Goal: Task Accomplishment & Management: Complete application form

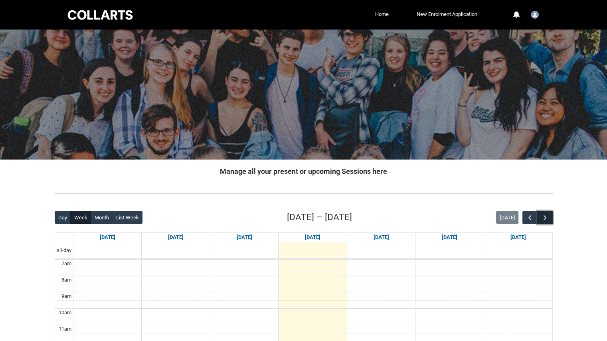
click at [546, 220] on span "button" at bounding box center [545, 218] width 8 height 8
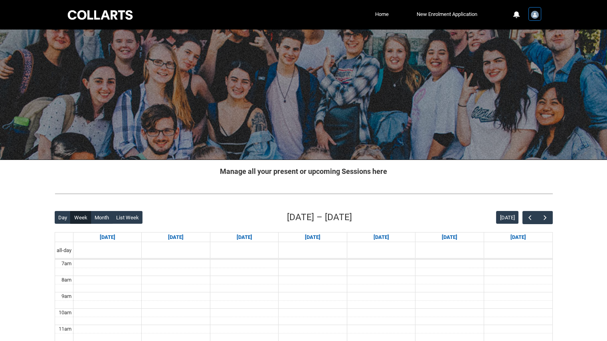
click at [539, 14] on div "User Profile Student.astruhs.20241866" at bounding box center [534, 14] width 11 height 12
click at [519, 10] on button "0 Notifications" at bounding box center [516, 15] width 10 height 10
click at [457, 12] on link "New Enrolment Application" at bounding box center [447, 14] width 65 height 12
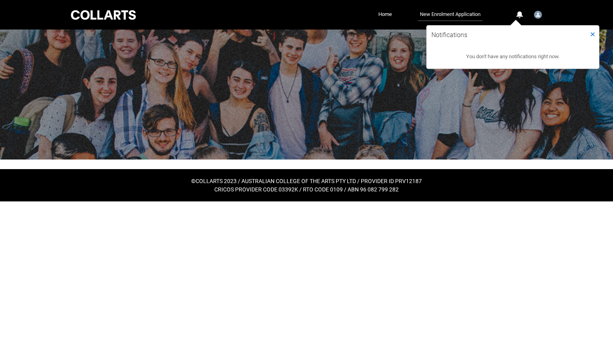
click at [452, 12] on link "New Enrolment Application" at bounding box center [450, 14] width 65 height 13
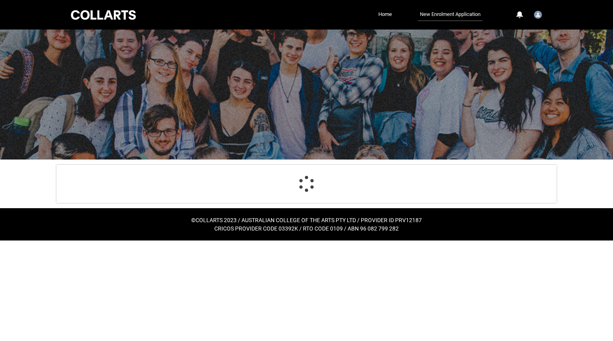
select select "Citizenship.1"
select select "Heard_About_Collarts_Picklist.Online Search (Google)"
select select "Country_Choice.1101"
select select "P_Contact_Time_Afternoon"
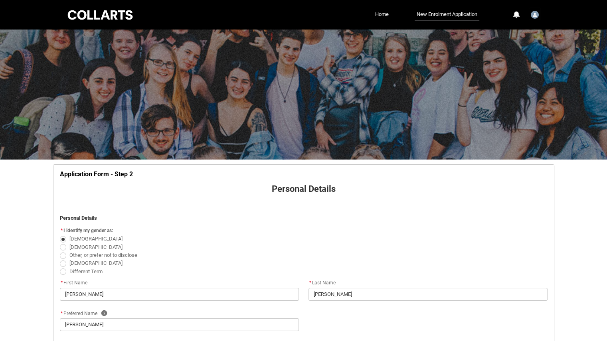
click at [117, 13] on div at bounding box center [100, 15] width 68 height 12
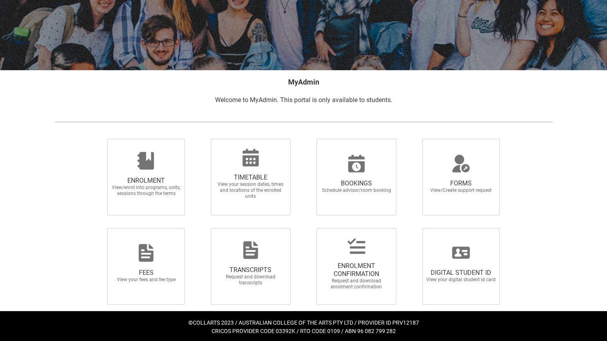
scroll to position [91, 0]
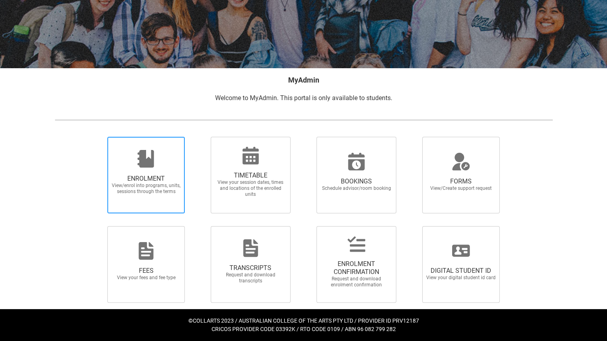
click at [142, 165] on icon at bounding box center [146, 159] width 16 height 18
click at [98, 137] on input "ENROLMENT View/enrol into programs, units, sessions through the terms" at bounding box center [97, 136] width 0 height 0
radio input "true"
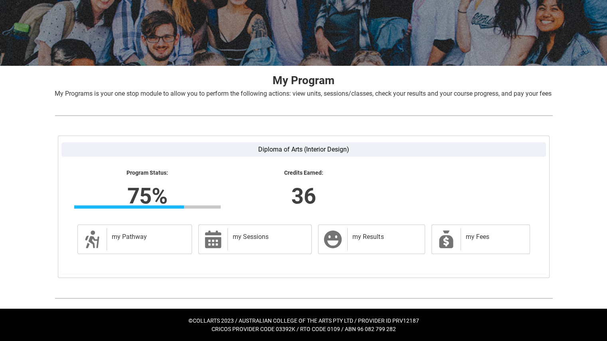
scroll to position [103, 0]
click at [174, 240] on h2 "my Pathway" at bounding box center [148, 237] width 72 height 8
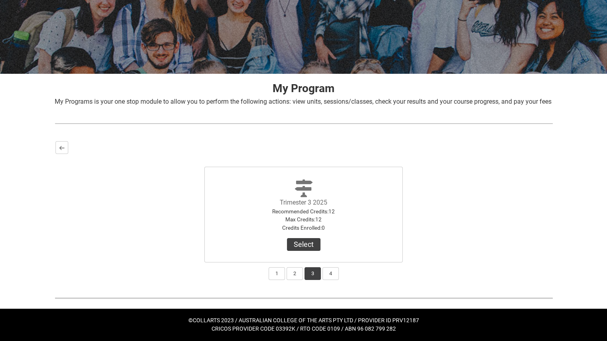
scroll to position [95, 0]
click at [306, 241] on button "Select" at bounding box center [304, 244] width 34 height 13
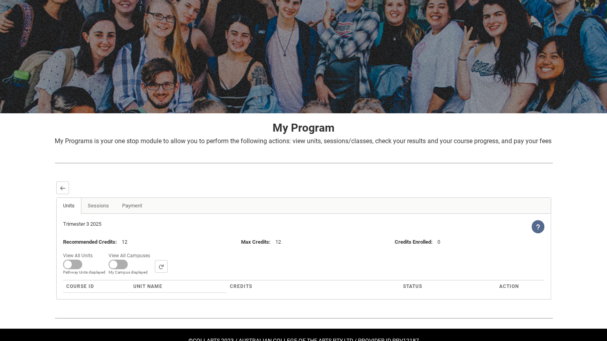
scroll to position [75, 0]
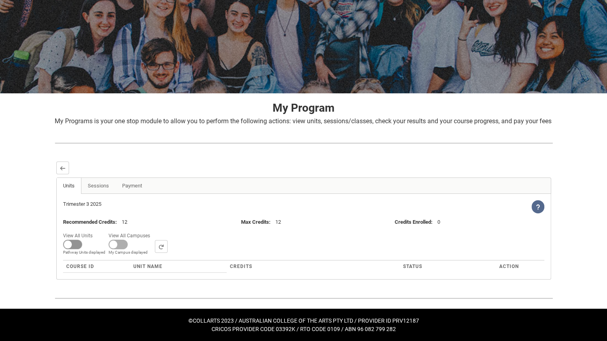
click at [70, 243] on span at bounding box center [72, 245] width 19 height 10
click at [95, 231] on input "View All Units All Units displayed Pathway Units displayed" at bounding box center [95, 230] width 0 height 0
checkbox input "true"
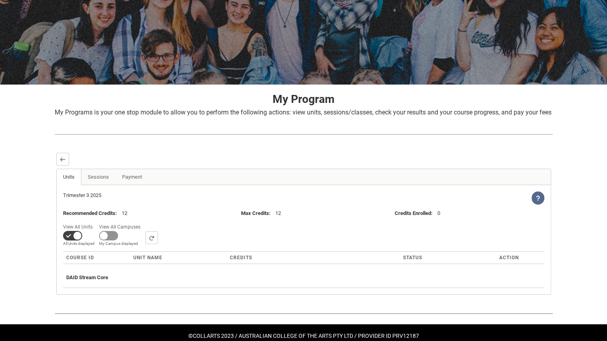
click at [108, 241] on span at bounding box center [108, 236] width 19 height 10
click at [143, 222] on input "View All Campuses Campus filter displayed My Campus displayed" at bounding box center [143, 221] width 0 height 0
checkbox input "true"
click at [270, 244] on button "button" at bounding box center [276, 237] width 13 height 13
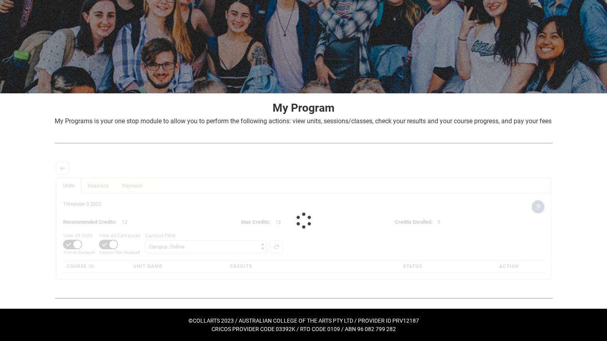
click at [207, 247] on div at bounding box center [303, 221] width 496 height 120
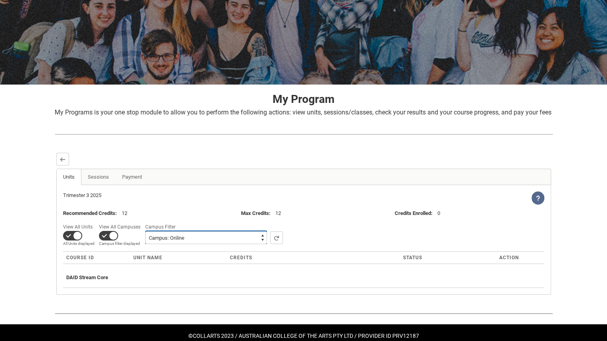
click at [207, 244] on select "All Campus: Brunswick St Campus: Collarts Online Campus: Collingwood Yards Camp…" at bounding box center [206, 237] width 122 height 13
select select
click at [145, 240] on select "All Campus: Brunswick St Campus: Collarts Online Campus: Collingwood Yards Camp…" at bounding box center [206, 237] width 122 height 13
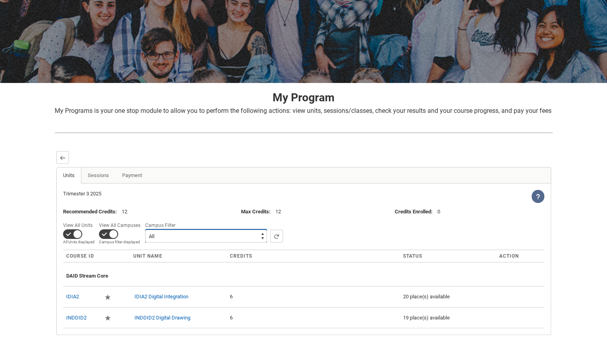
scroll to position [140, 0]
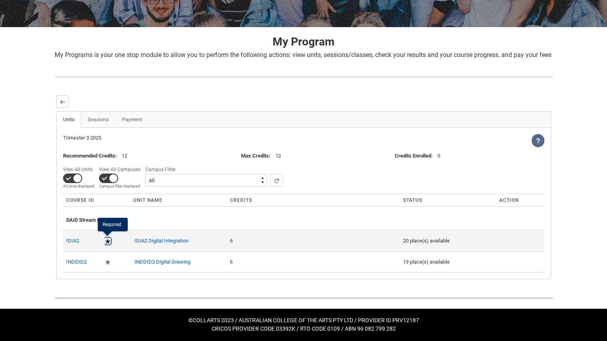
click at [107, 242] on lightning-primitive-icon "button" at bounding box center [108, 241] width 6 height 6
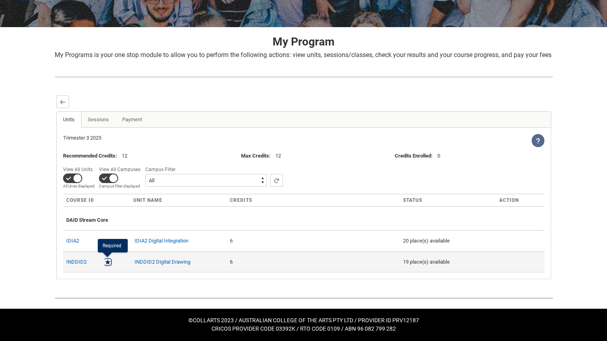
click at [106, 265] on lightning-primitive-icon "button" at bounding box center [108, 262] width 6 height 6
click at [108, 261] on lightning-primitive-icon "button" at bounding box center [108, 262] width 6 height 6
click at [140, 261] on link "INDDID2 Digital Drawing" at bounding box center [162, 262] width 56 height 6
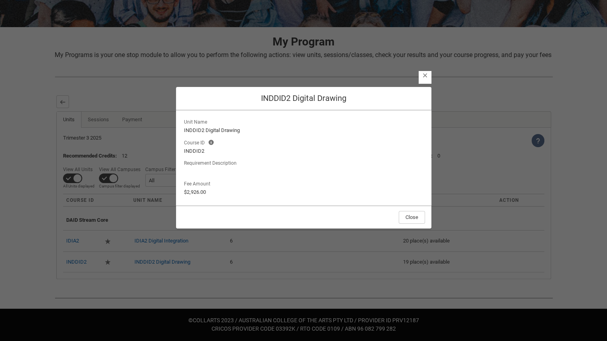
click at [428, 78] on lightning-button-icon "Close" at bounding box center [425, 77] width 13 height 13
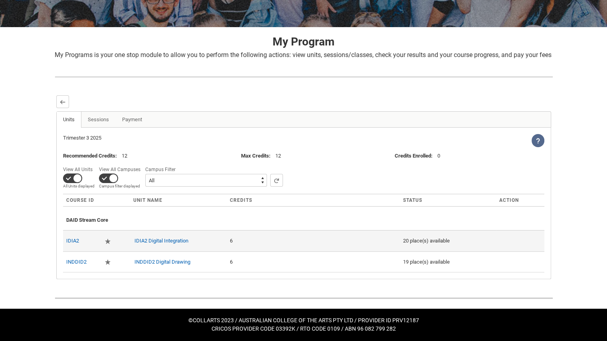
click at [372, 237] on div "6" at bounding box center [313, 241] width 167 height 8
click at [186, 241] on link "IDIA2 Digital Integration" at bounding box center [161, 241] width 54 height 6
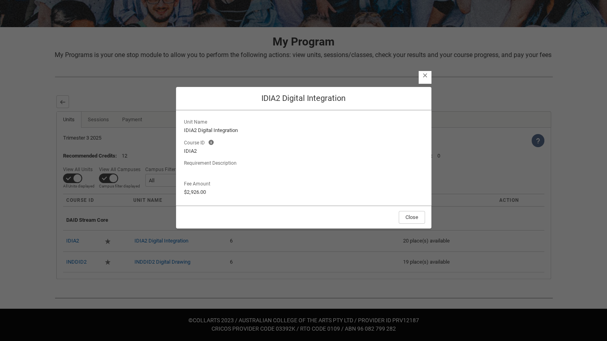
click at [422, 96] on h2 "IDIA2 Digital Integration" at bounding box center [303, 98] width 243 height 10
click at [429, 89] on header "Close IDIA2 Digital Integration" at bounding box center [303, 99] width 255 height 24
click at [428, 72] on lightning-button-icon "Close" at bounding box center [425, 77] width 13 height 13
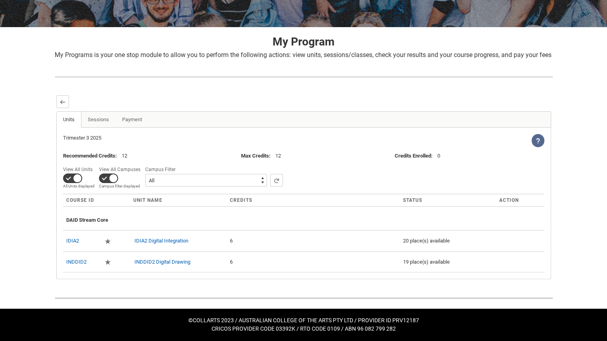
click at [423, 76] on img at bounding box center [304, 77] width 498 height 8
click at [94, 119] on link "Sessions" at bounding box center [98, 120] width 35 height 16
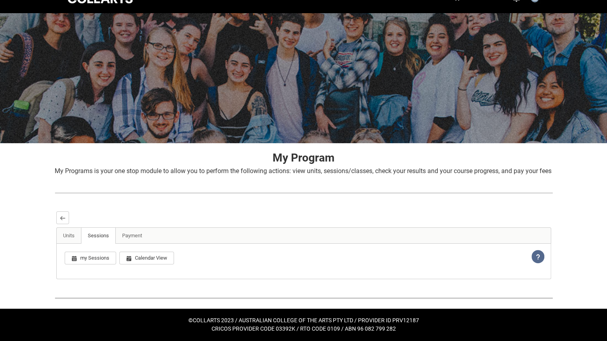
scroll to position [39, 0]
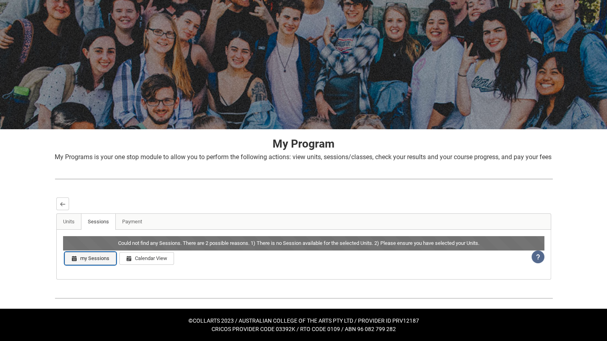
click at [102, 259] on button "my Sessions" at bounding box center [90, 258] width 51 height 13
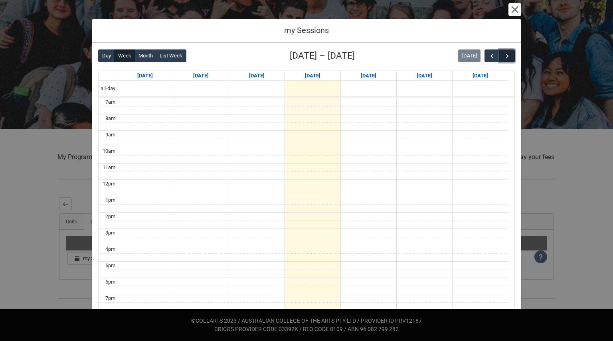
click at [503, 54] on span "button" at bounding box center [507, 56] width 8 height 8
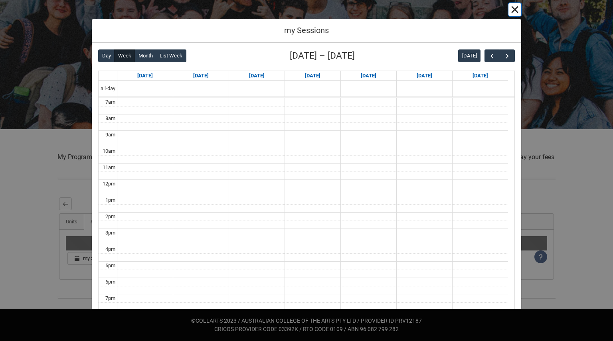
click at [512, 11] on button "Cancel and close" at bounding box center [514, 9] width 13 height 13
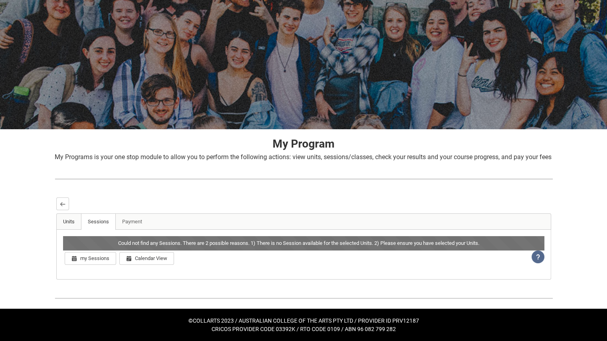
click at [70, 223] on link "Units" at bounding box center [69, 222] width 25 height 16
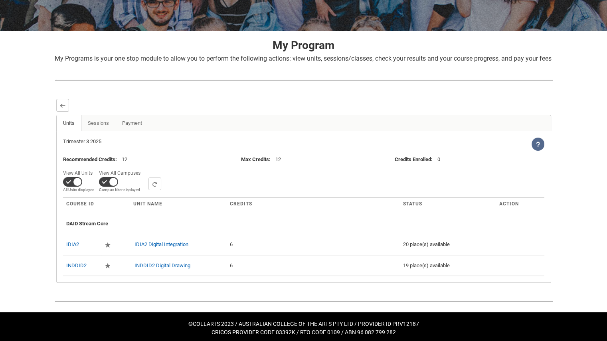
scroll to position [140, 0]
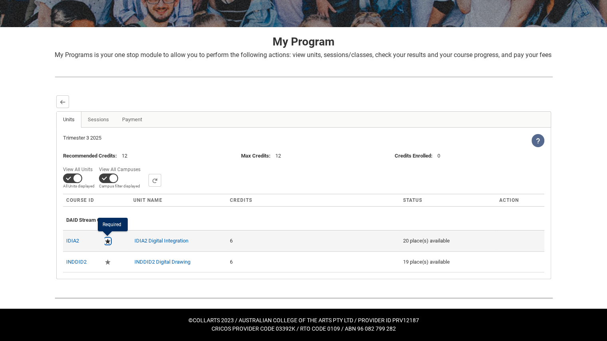
click at [109, 241] on lightning-primitive-icon "button" at bounding box center [108, 241] width 6 height 6
click at [71, 242] on link "IDIA2" at bounding box center [72, 241] width 13 height 6
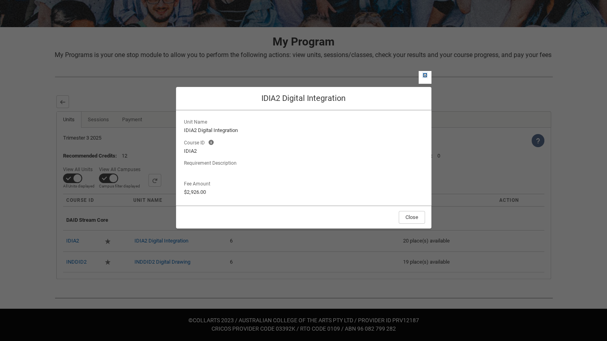
click at [424, 75] on lightning-primitive-icon "button" at bounding box center [425, 75] width 6 height 6
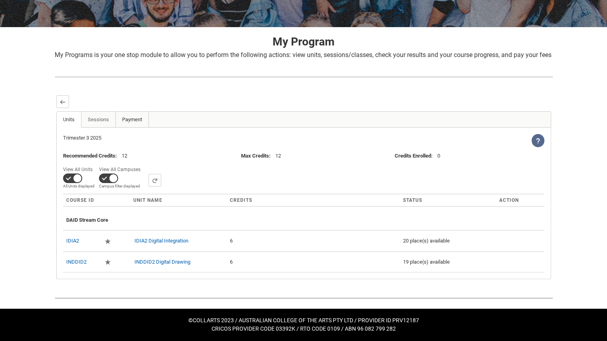
click at [135, 119] on link "Payment" at bounding box center [132, 120] width 34 height 16
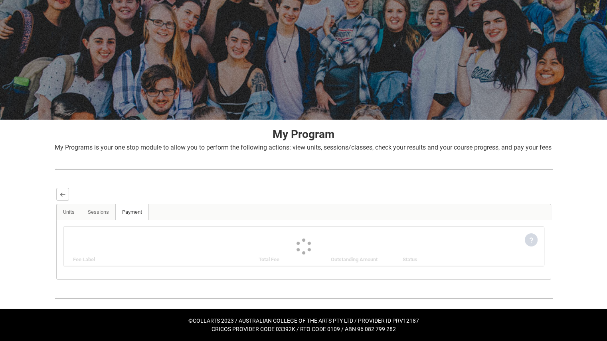
scroll to position [87, 0]
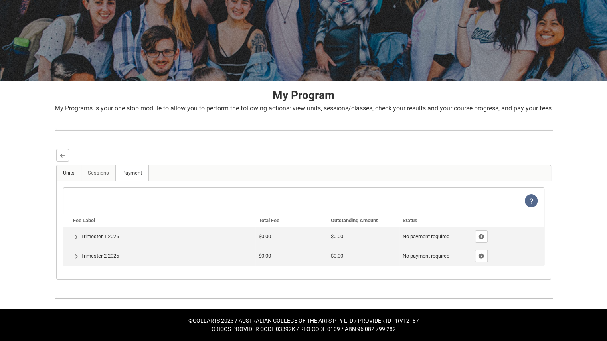
click at [80, 170] on link "Units" at bounding box center [69, 173] width 25 height 16
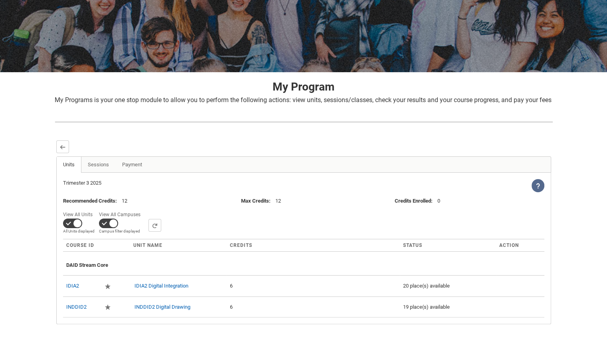
click at [64, 172] on link "Units" at bounding box center [69, 165] width 25 height 16
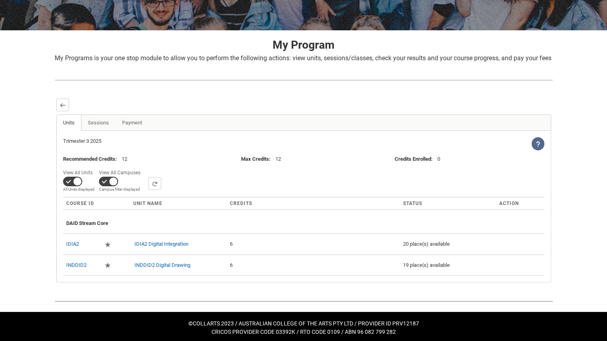
scroll to position [140, 0]
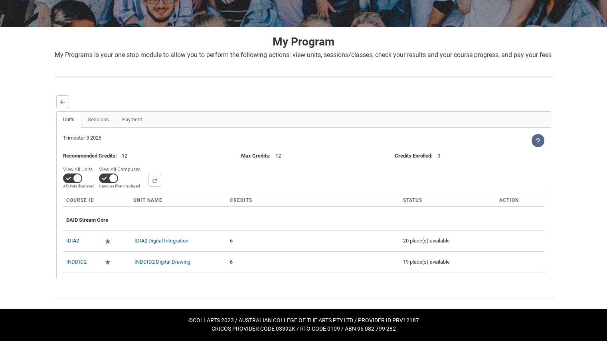
click at [539, 142] on icon at bounding box center [538, 141] width 6 height 6
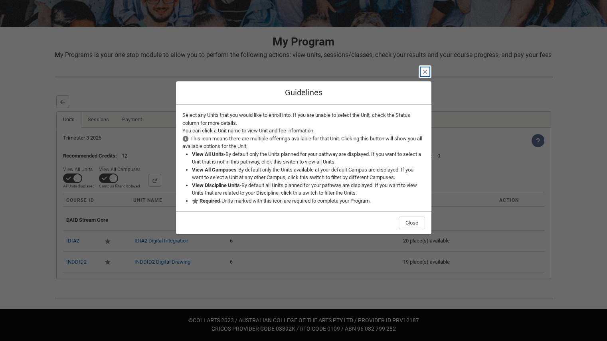
click at [425, 70] on lightning-primitive-icon "button" at bounding box center [425, 72] width 6 height 6
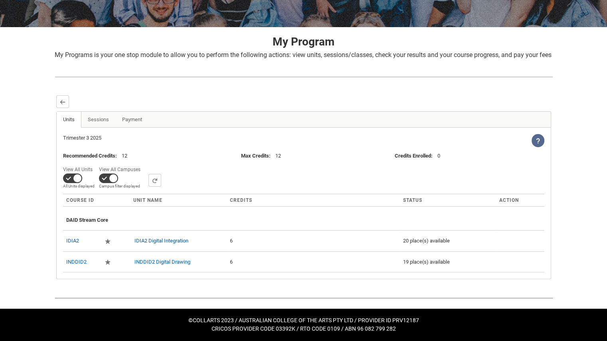
scroll to position [0, 0]
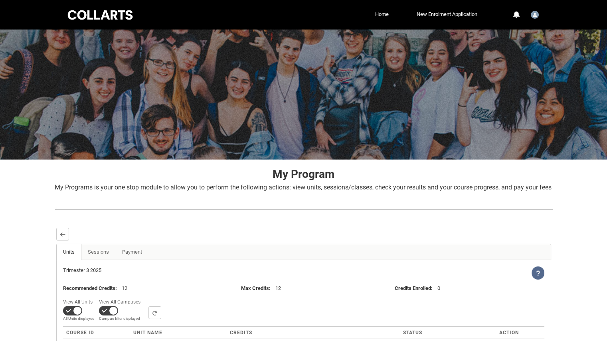
click at [521, 13] on div "0 Notifications Profile Log Out" at bounding box center [522, 15] width 38 height 14
click at [364, 14] on ul "Home New Enrolment Application More" at bounding box center [314, 14] width 329 height 12
click at [377, 19] on link "Home" at bounding box center [382, 14] width 18 height 12
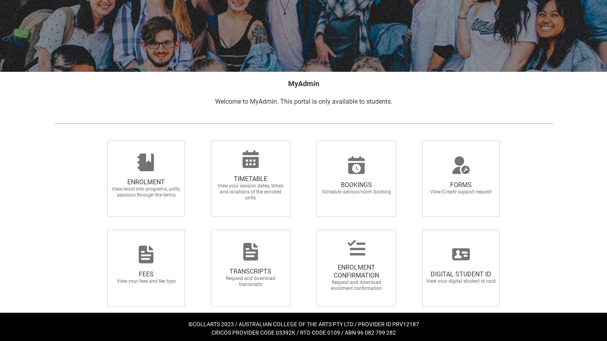
scroll to position [91, 0]
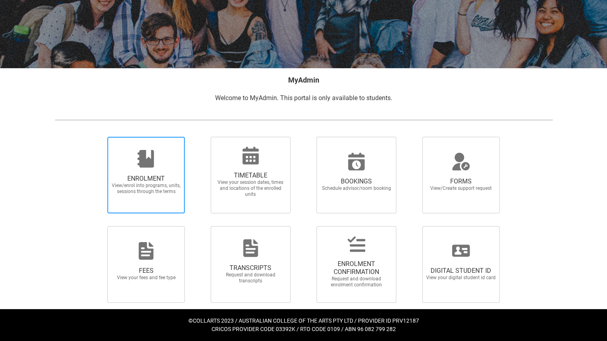
click at [161, 159] on div at bounding box center [146, 158] width 77 height 19
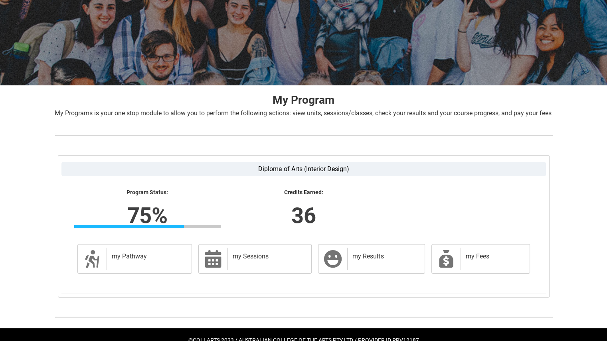
scroll to position [103, 0]
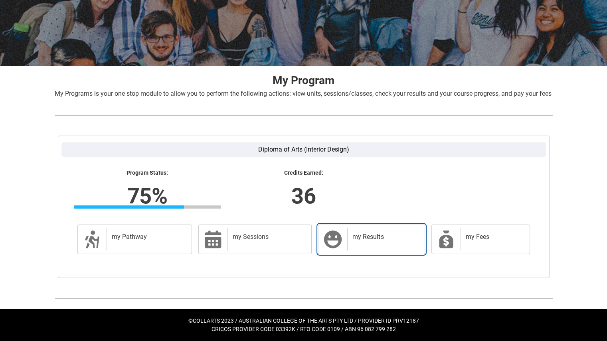
click at [383, 236] on h2 "my Results" at bounding box center [384, 237] width 64 height 8
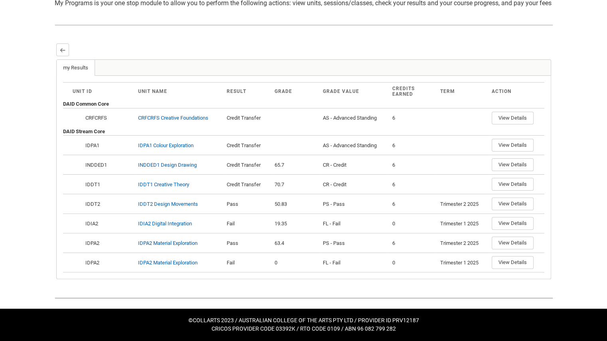
scroll to position [0, 0]
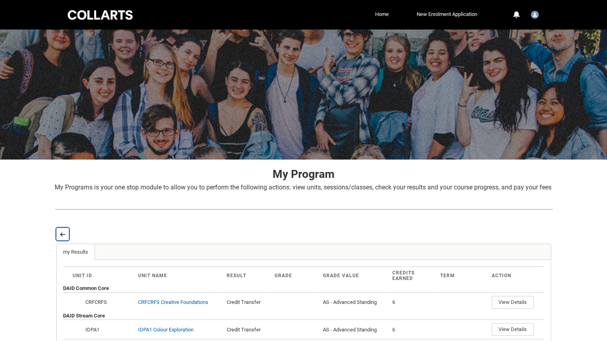
drag, startPoint x: 60, startPoint y: 249, endPoint x: 63, endPoint y: 247, distance: 4.3
click at [60, 241] on button "Back" at bounding box center [62, 234] width 13 height 13
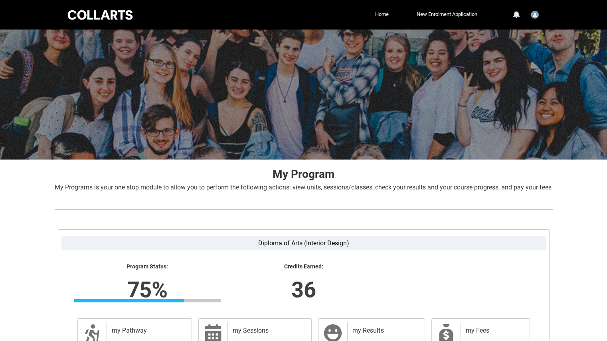
click at [517, 14] on div "0" at bounding box center [515, 14] width 7 height 7
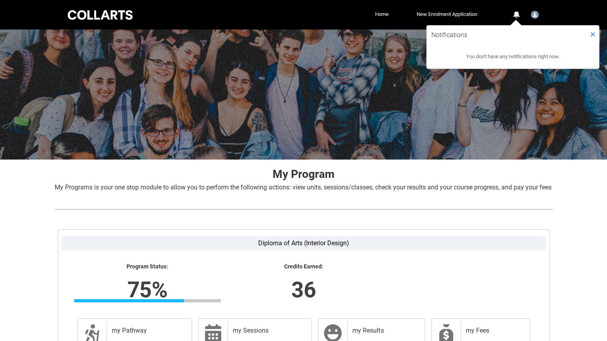
click at [96, 6] on div "Collarts Education Community Home New Enrolment Application More 0 Notification…" at bounding box center [303, 15] width 474 height 30
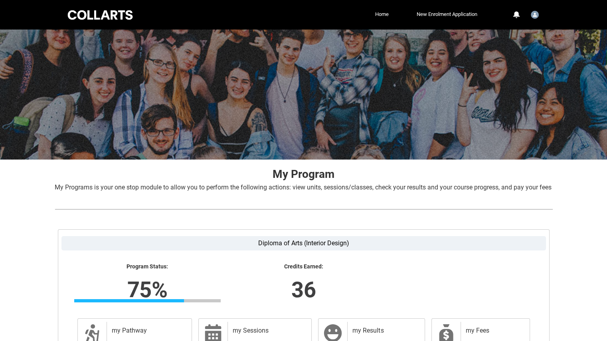
click at [101, 16] on div at bounding box center [100, 15] width 68 height 12
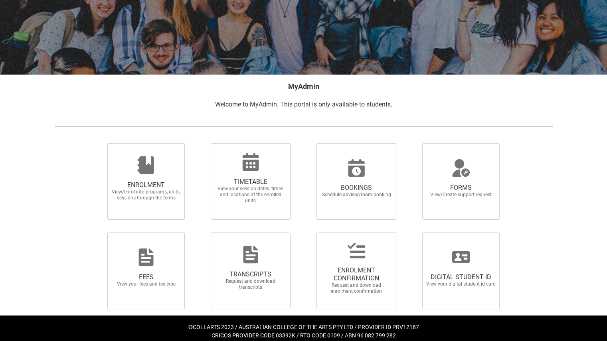
scroll to position [91, 0]
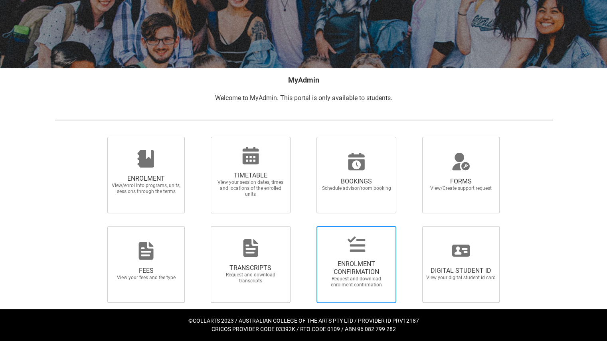
click at [363, 246] on icon at bounding box center [356, 244] width 19 height 19
click at [306, 226] on input "ENROLMENT CONFIRMATION Request and download enrolment confirmation" at bounding box center [306, 226] width 0 height 0
radio input "true"
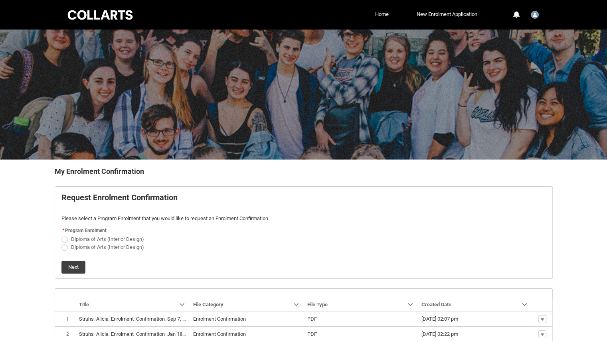
scroll to position [43, 0]
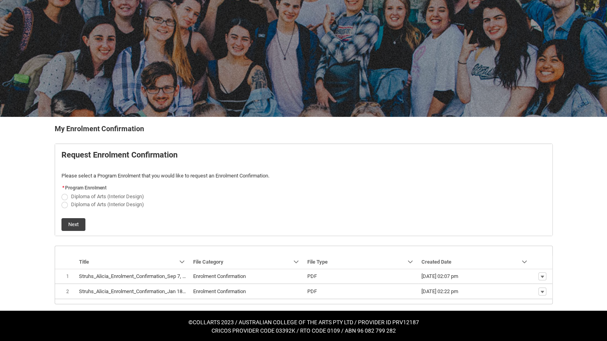
click at [67, 193] on label "Diploma of Arts (Interior Design)" at bounding box center [104, 196] width 86 height 6
click at [61, 192] on input "Diploma of Arts (Interior Design)" at bounding box center [61, 192] width 0 height 0
radio input "true"
click at [78, 224] on button "Next" at bounding box center [73, 224] width 24 height 13
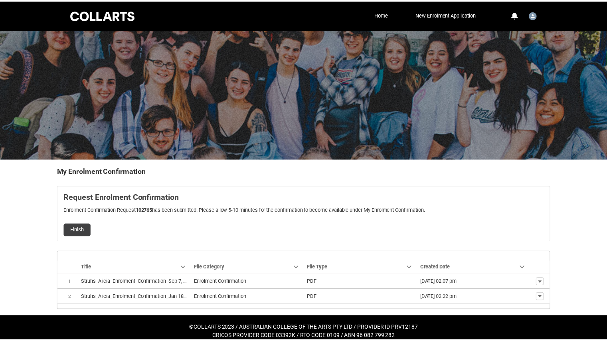
scroll to position [6, 0]
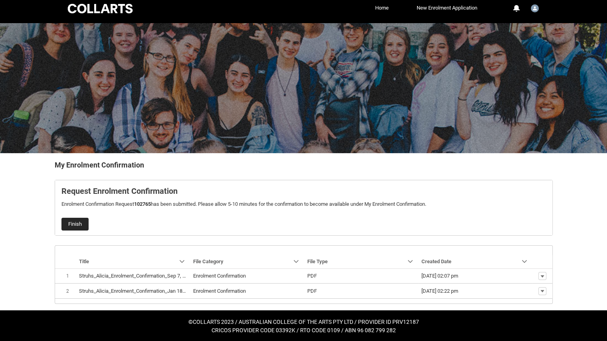
click at [80, 224] on button "Finish" at bounding box center [74, 224] width 27 height 13
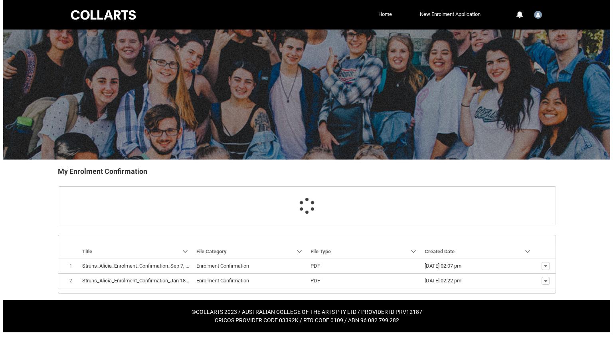
scroll to position [0, 0]
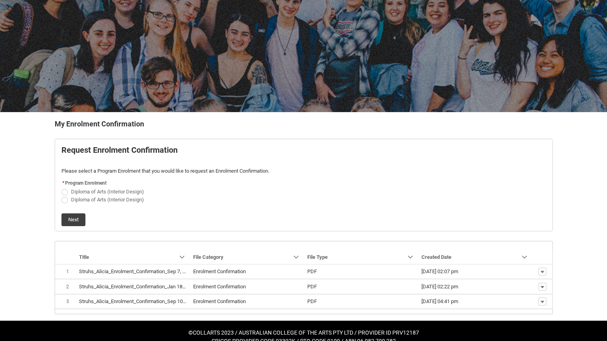
scroll to position [57, 0]
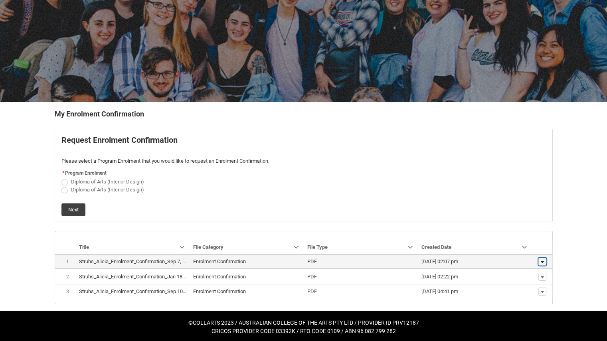
click at [543, 259] on lightning-primitive-icon "button" at bounding box center [542, 262] width 5 height 6
click at [268, 261] on span "Enrolment Confirmation" at bounding box center [247, 262] width 108 height 8
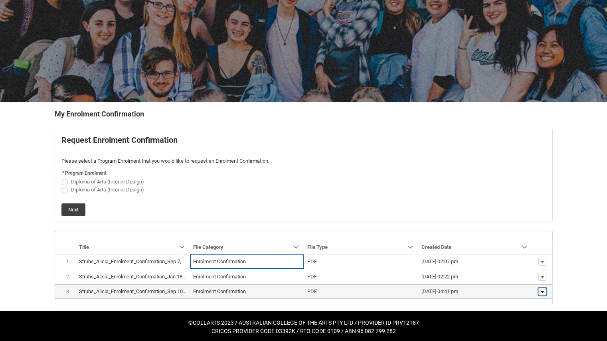
click at [545, 290] on button "Show actions" at bounding box center [542, 292] width 8 height 8
click at [531, 276] on span "Download" at bounding box center [524, 277] width 22 height 7
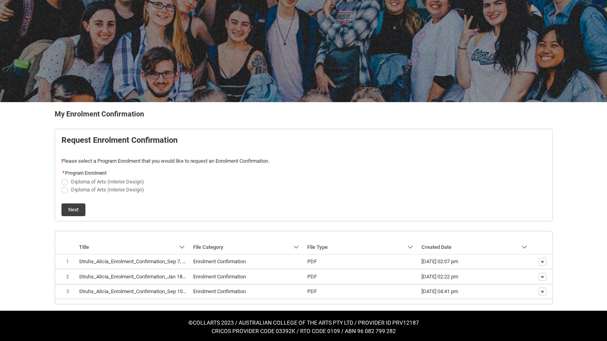
click at [562, 18] on div at bounding box center [303, 37] width 607 height 130
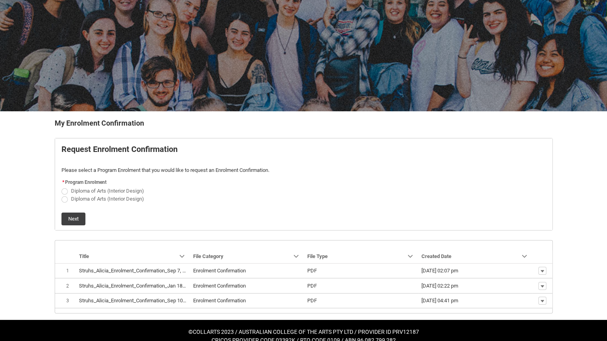
scroll to position [0, 0]
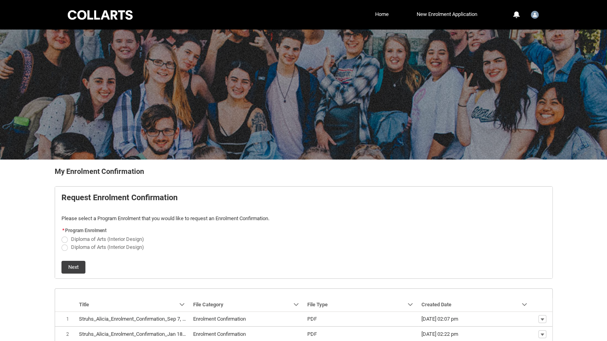
click at [109, 16] on div at bounding box center [100, 15] width 68 height 12
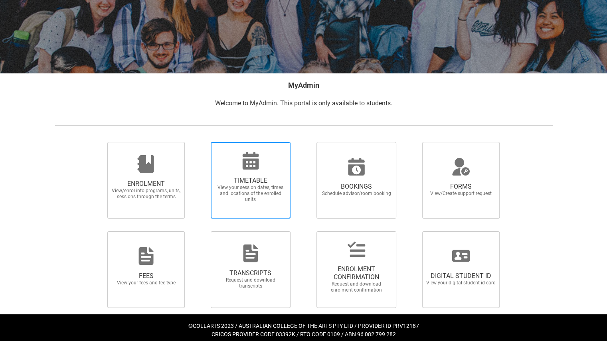
scroll to position [91, 0]
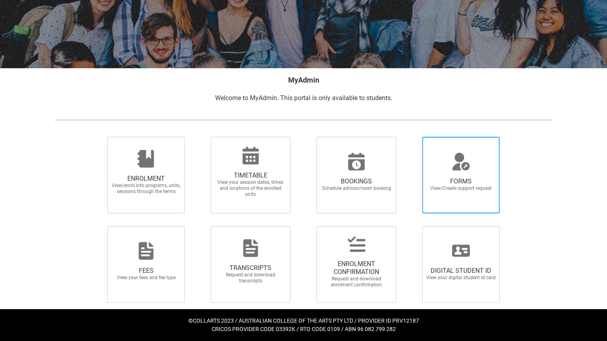
click at [466, 170] on icon at bounding box center [460, 161] width 19 height 19
click at [413, 137] on input "FORMS View/Create support request" at bounding box center [412, 136] width 0 height 0
radio input "true"
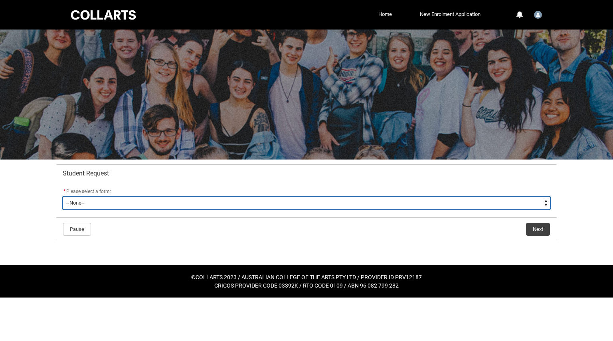
click at [112, 202] on select "--None-- Academic Transcript Application to Appeal Assignment Extension Change …" at bounding box center [307, 203] width 488 height 13
type lightning-select "Enrolment_Variation_Choice"
click at [63, 197] on select "--None-- Academic Transcript Application to Appeal Assignment Extension Change …" at bounding box center [307, 203] width 488 height 13
select select "Enrolment_Variation_Choice"
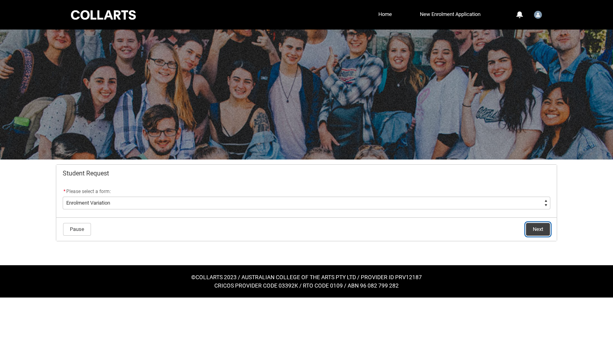
click at [541, 233] on button "Next" at bounding box center [538, 229] width 24 height 13
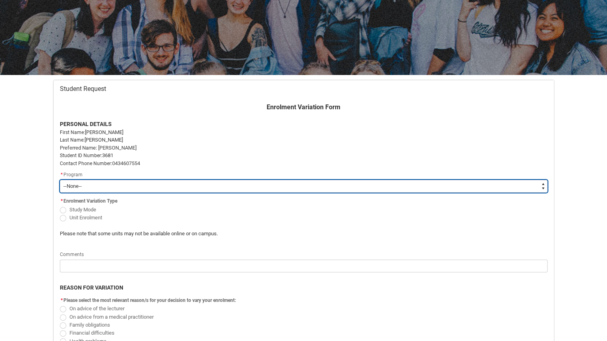
scroll to position [255, 0]
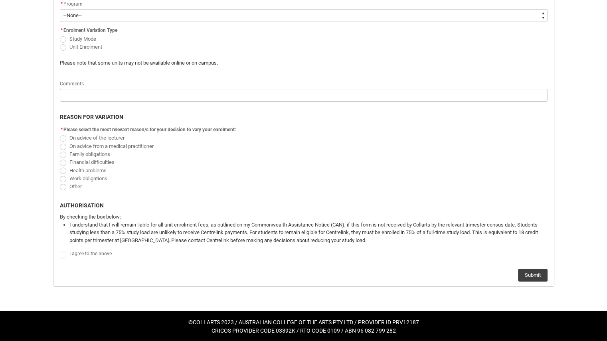
click at [64, 45] on span "Redu_Student_Request flow" at bounding box center [63, 47] width 6 height 6
click at [60, 43] on input "Unit Enrolment" at bounding box center [59, 42] width 0 height 0
radio input "true"
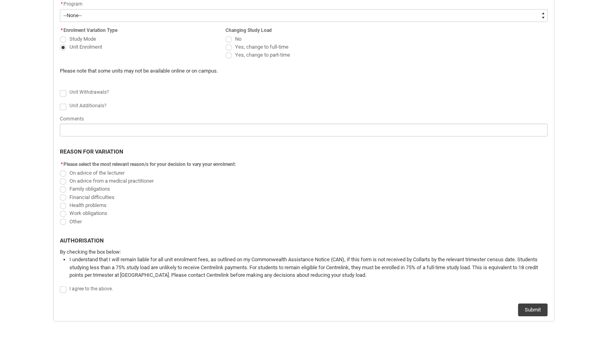
click at [227, 40] on span "Redu_Student_Request flow" at bounding box center [228, 39] width 6 height 6
click at [225, 35] on input "No" at bounding box center [225, 34] width 0 height 0
radio input "true"
drag, startPoint x: 64, startPoint y: 281, endPoint x: 64, endPoint y: 287, distance: 5.6
click at [64, 283] on div "Enrolment Variation Form PERSONAL DETAILS First Name: Alicia Last Name: Struhs …" at bounding box center [303, 124] width 497 height 385
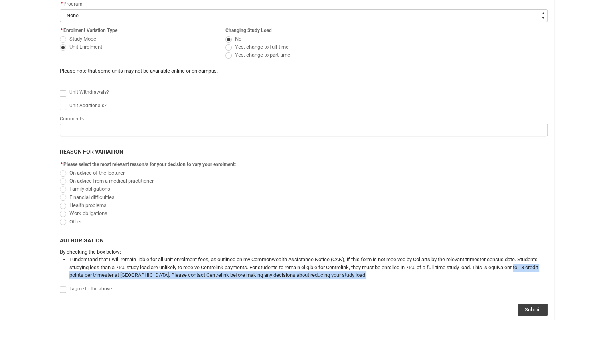
click at [64, 287] on span "Redu_Student_Request flow" at bounding box center [63, 289] width 6 height 6
click at [60, 286] on input "Redu_Student_Request flow" at bounding box center [59, 285] width 0 height 0
type lightning-input "true"
checkbox input "true"
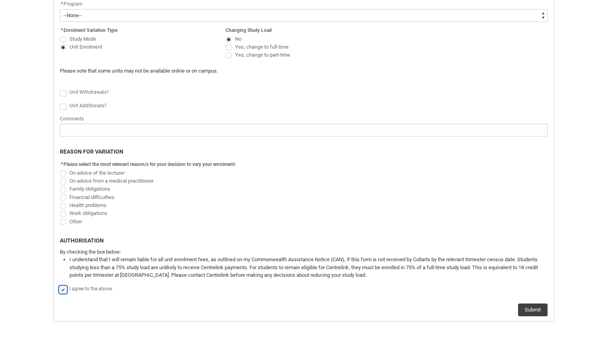
scroll to position [0, 0]
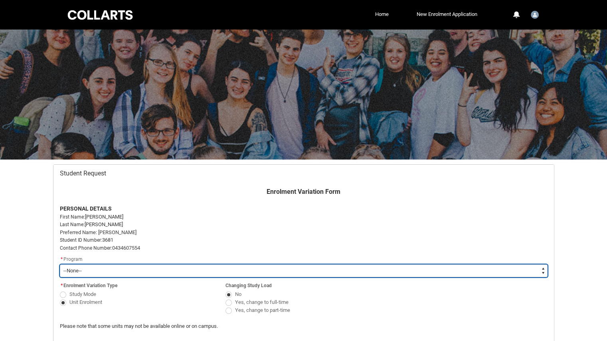
click at [89, 273] on select "--None-- Diploma of Arts (Interior Design)" at bounding box center [304, 271] width 488 height 13
type lightning-select "recordPicklist_ProgramEnrollment.a0jOZ000003EZaWYAW"
click at [60, 265] on select "--None-- Diploma of Arts (Interior Design)" at bounding box center [304, 271] width 488 height 13
select select "recordPicklist_ProgramEnrollment.a0jOZ000003EZaWYAW"
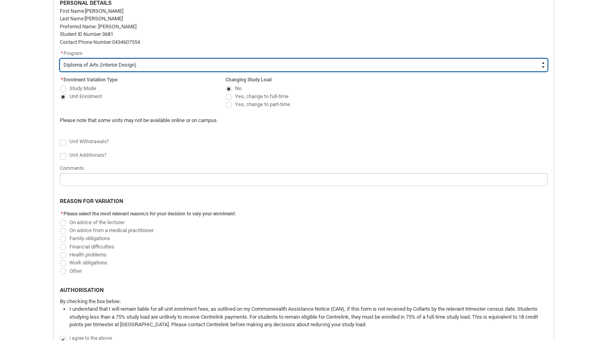
scroll to position [233, 0]
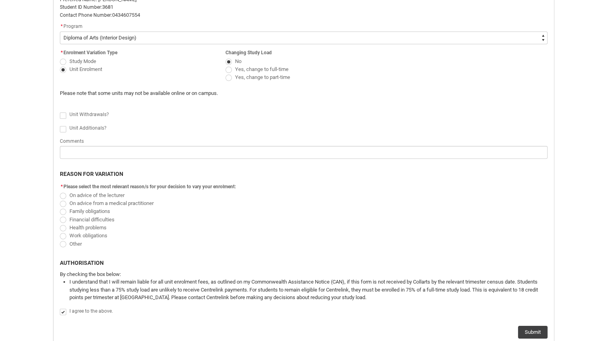
click at [63, 241] on span "Redu_Student_Request flow" at bounding box center [63, 244] width 6 height 6
click at [60, 240] on input "Other" at bounding box center [59, 239] width 0 height 0
radio input "true"
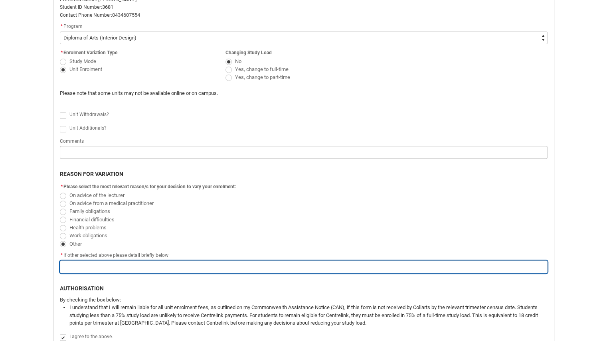
click at [89, 261] on input "Redu_Student_Request flow" at bounding box center [304, 267] width 488 height 13
type lightning-primitive-input-simple "C"
type input "C"
type lightning-primitive-input-simple "Ch"
type input "Ch"
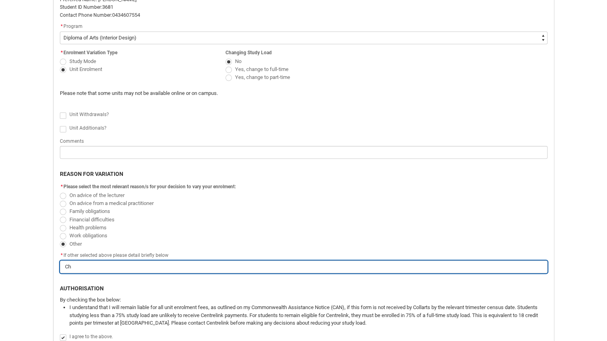
type lightning-primitive-input-simple "Cha"
type input "Cha"
type lightning-primitive-input-simple "Chan"
type input "Chan"
type lightning-primitive-input-simple "Chang"
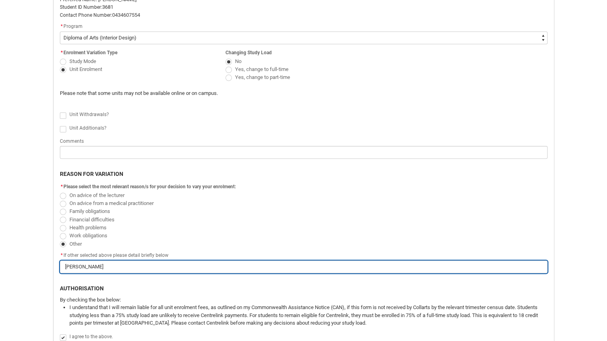
type input "Chang"
type lightning-primitive-input-simple "Changh"
type input "Changh"
type lightning-primitive-input-simple "Changhe"
type input "Changhe"
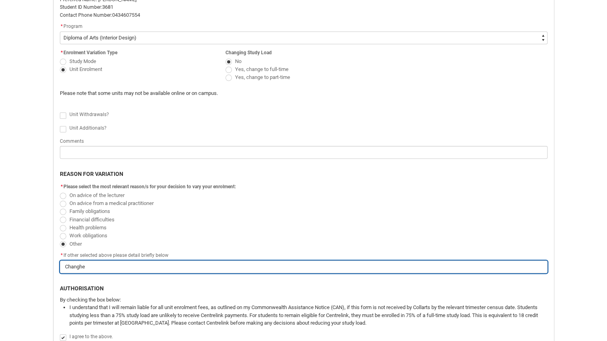
type lightning-primitive-input-simple "Changh"
type input "Changh"
type lightning-primitive-input-simple "Chang"
type input "Chang"
type lightning-primitive-input-simple "Change"
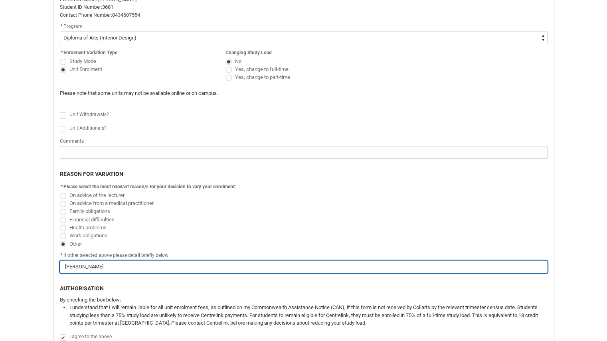
type input "Change"
type lightning-primitive-input-simple "Change"
type input "Change"
type lightning-primitive-input-simple "Change o"
type input "Change o"
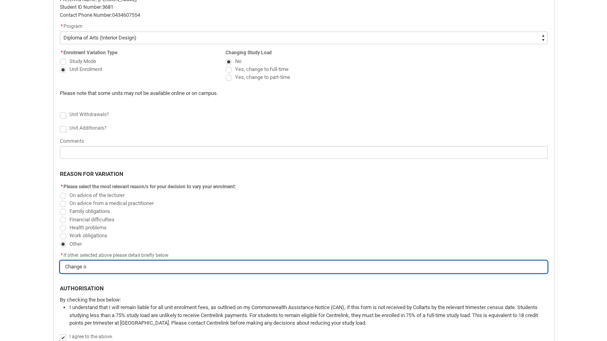
type lightning-primitive-input-simple "Change of"
type input "Change of"
type lightning-primitive-input-simple "Change of"
type input "Change of"
type lightning-primitive-input-simple "Change of u"
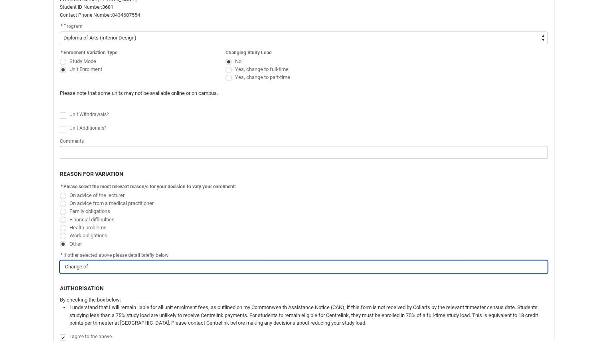
type input "Change of u"
type lightning-primitive-input-simple "Change of un"
type input "Change of un"
type lightning-primitive-input-simple "Change of uni"
type input "Change of uni"
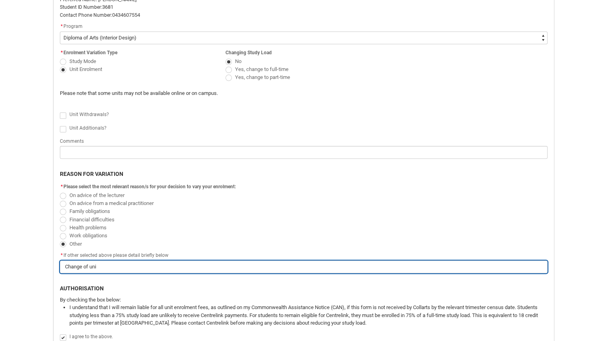
type lightning-primitive-input-simple "Change of unit"
type input "Change of unit"
type lightning-primitive-input-simple "Change of unit"
type input "Change of unit"
type lightning-primitive-input-simple "Change of unit o"
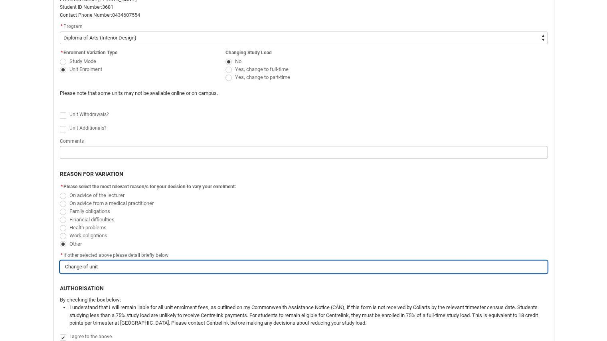
type input "Change of unit o"
type lightning-primitive-input-simple "Change of unit ou"
type input "Change of unit ou"
type lightning-primitive-input-simple "Change of unit out"
type input "Change of unit out"
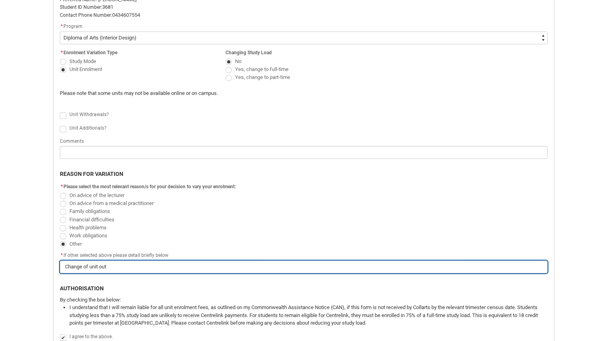
type lightning-primitive-input-simple "Change of unit outl"
type input "Change of unit outl"
type lightning-primitive-input-simple "Change of unit outli"
type input "Change of unit outli"
type lightning-primitive-input-simple "Change of unit outlin"
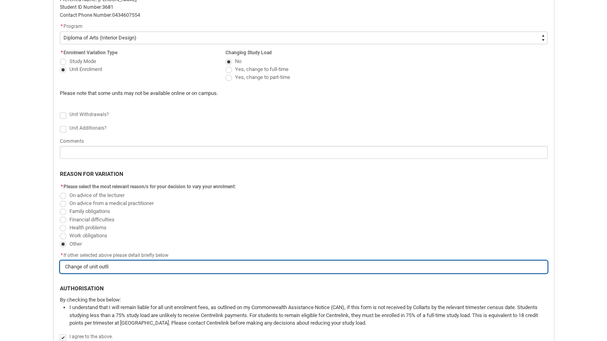
type input "Change of unit outlin"
type lightning-primitive-input-simple "Change of unit outline"
type input "Change of unit outline"
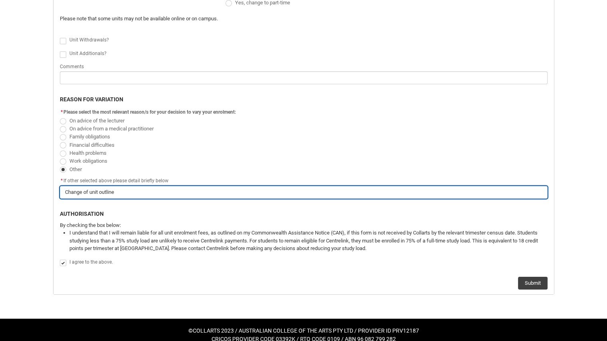
scroll to position [316, 0]
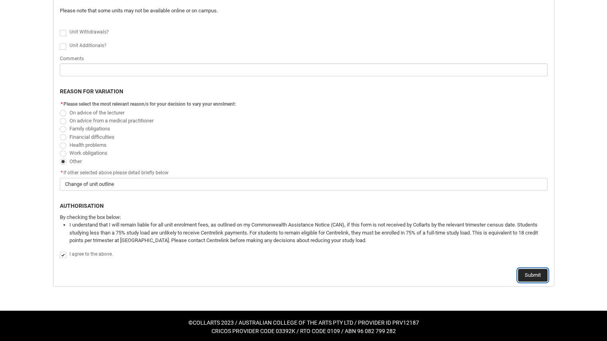
click at [534, 274] on button "Submit" at bounding box center [533, 275] width 30 height 13
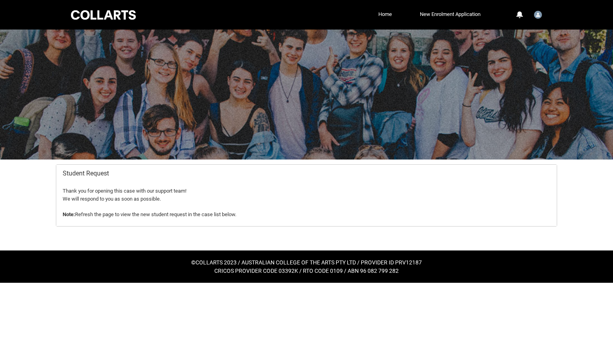
click at [79, 11] on div at bounding box center [103, 15] width 68 height 12
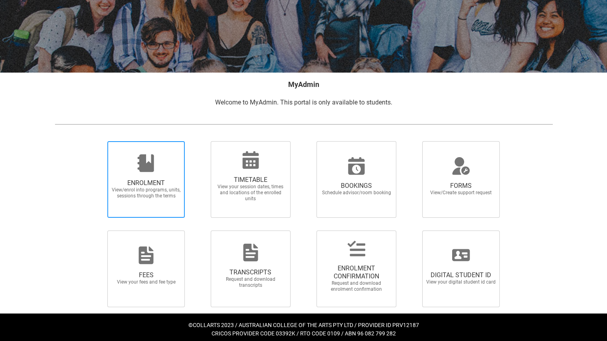
scroll to position [91, 0]
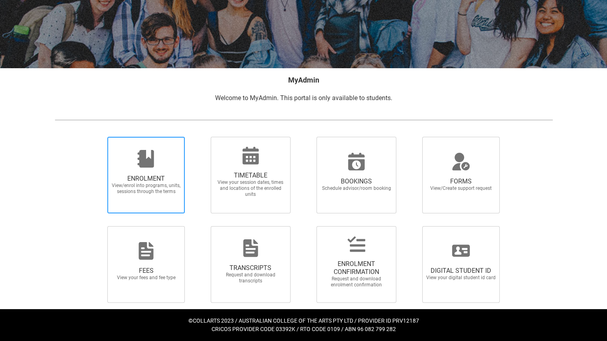
click at [151, 169] on span "ENROLMENT View/enrol into programs, units, sessions through the terms" at bounding box center [146, 184] width 77 height 33
click at [98, 137] on input "ENROLMENT View/enrol into programs, units, sessions through the terms" at bounding box center [97, 136] width 0 height 0
radio input "true"
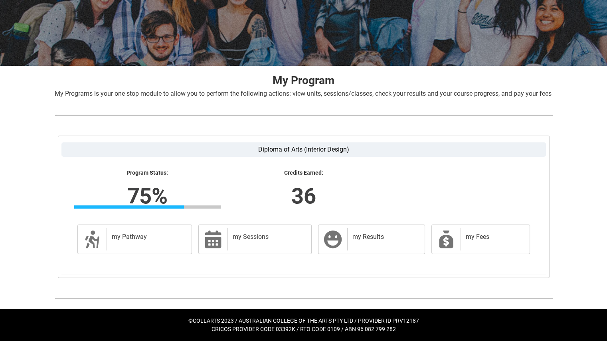
scroll to position [103, 0]
click at [223, 236] on link "my Sessions my Sessions" at bounding box center [254, 240] width 113 height 30
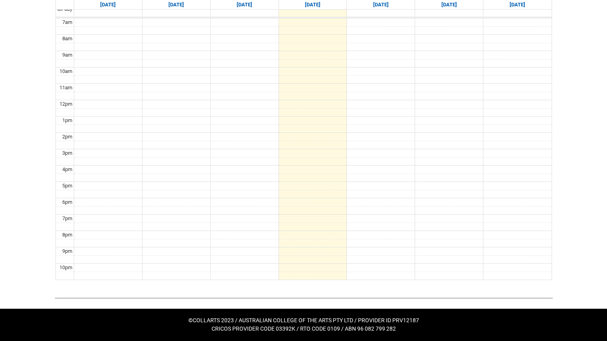
scroll to position [0, 0]
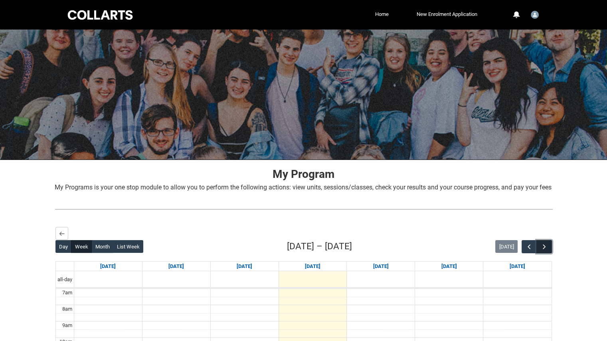
click at [547, 253] on button "button" at bounding box center [543, 246] width 15 height 13
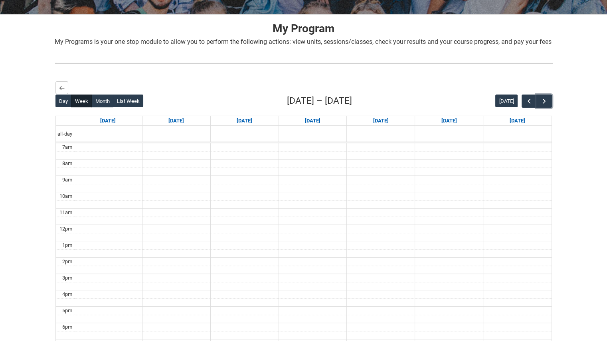
scroll to position [161, 0]
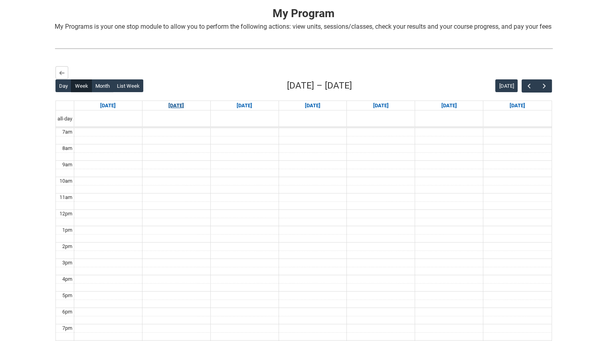
click at [182, 111] on link "Mon 9/15" at bounding box center [176, 106] width 19 height 10
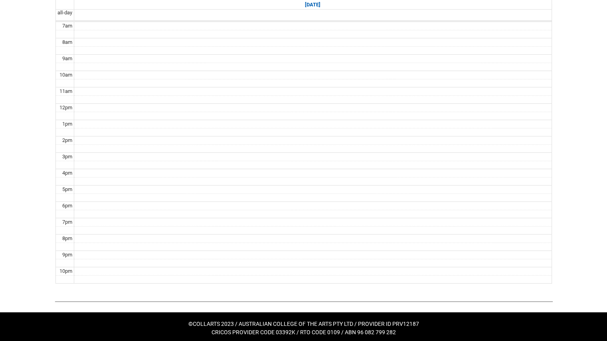
scroll to position [277, 0]
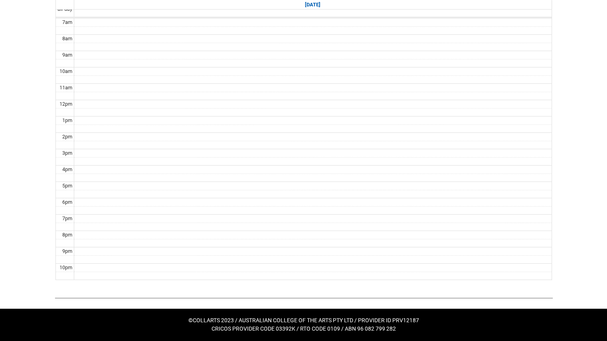
click at [169, 172] on td at bounding box center [312, 170] width 477 height 8
drag, startPoint x: 170, startPoint y: 172, endPoint x: 169, endPoint y: 164, distance: 8.1
click at [170, 171] on td at bounding box center [312, 170] width 477 height 8
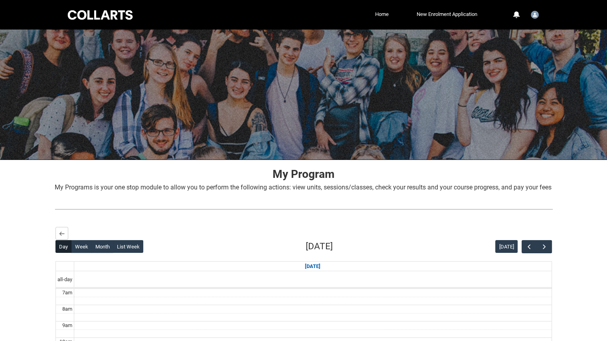
click at [109, 10] on div at bounding box center [100, 15] width 68 height 12
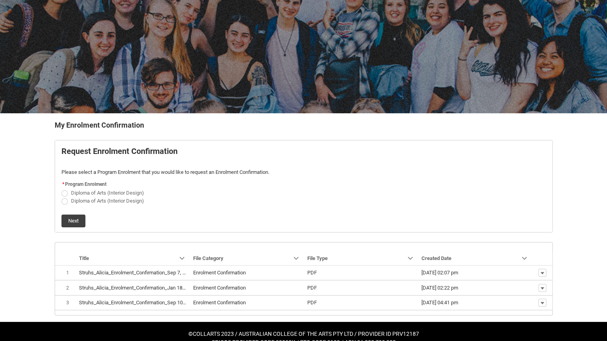
scroll to position [57, 0]
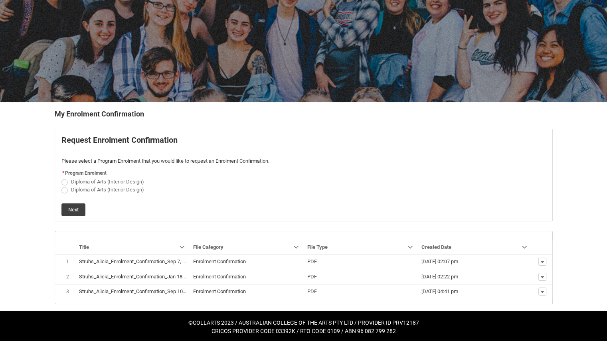
click at [63, 188] on span "REDU_Generate_Enrolment_Confirmation flow" at bounding box center [64, 190] width 6 height 6
click at [61, 186] on input "Diploma of Arts (Interior Design)" at bounding box center [61, 185] width 0 height 0
radio input "true"
click at [73, 207] on button "Next" at bounding box center [73, 209] width 24 height 13
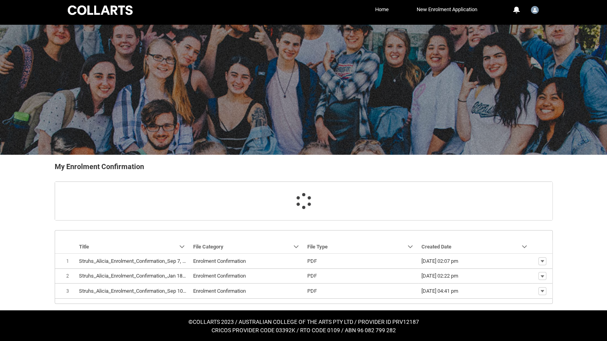
scroll to position [21, 0]
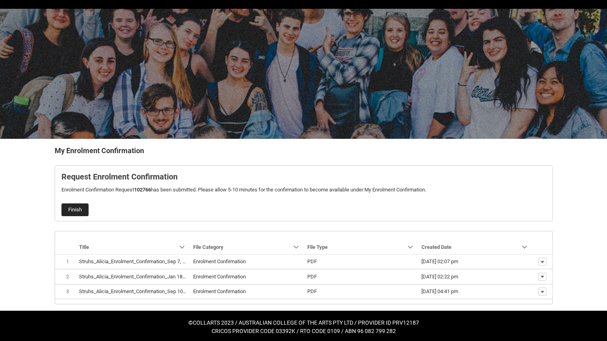
click at [80, 209] on button "Finish" at bounding box center [74, 209] width 27 height 13
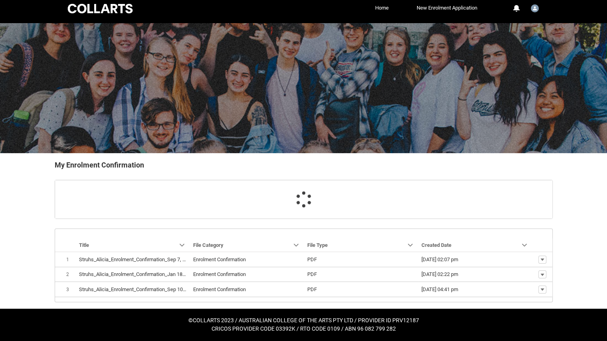
scroll to position [5, 0]
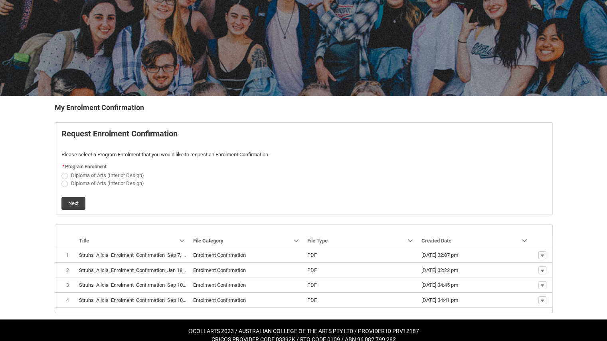
scroll to position [72, 0]
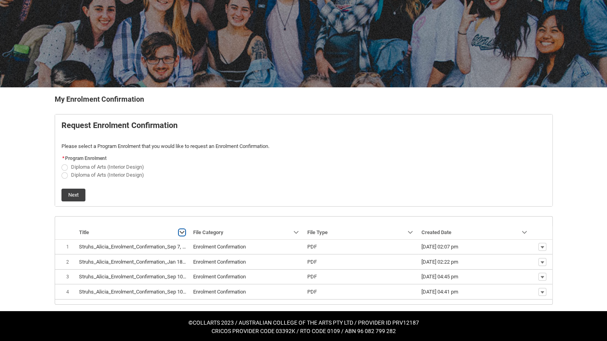
click at [180, 231] on lightning-primitive-icon "Title" at bounding box center [182, 232] width 6 height 6
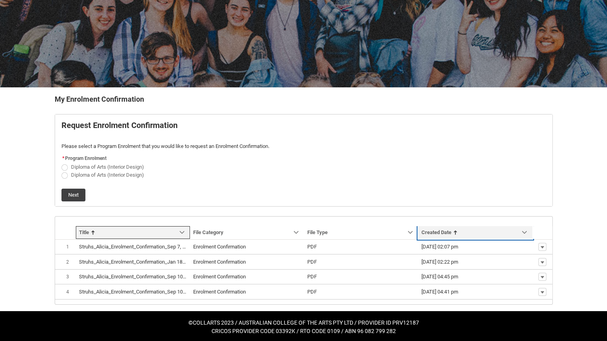
click at [477, 228] on link "Sort by: Created Date" at bounding box center [475, 232] width 114 height 13
click at [480, 229] on link "Sort by: Created Date" at bounding box center [475, 232] width 114 height 13
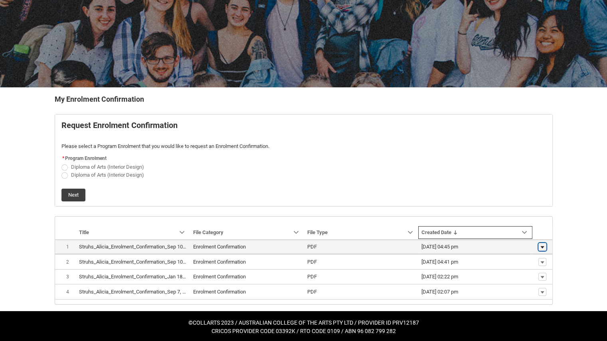
click at [541, 246] on lightning-primitive-icon "button" at bounding box center [542, 247] width 5 height 6
click at [532, 261] on span "Download" at bounding box center [524, 258] width 22 height 7
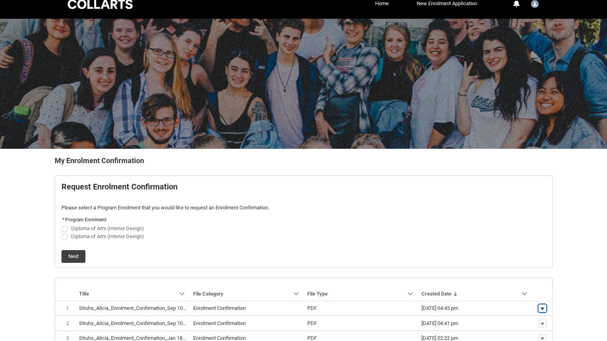
scroll to position [0, 0]
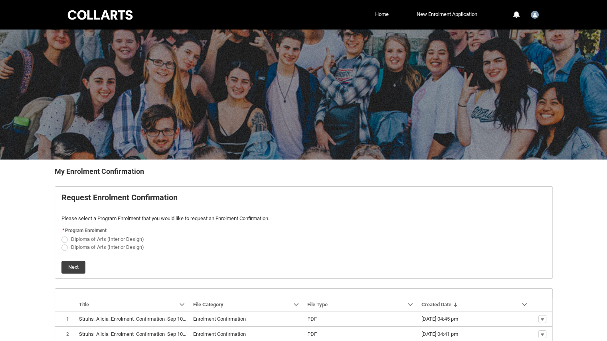
click at [97, 8] on div "Collarts Education Community Home New Enrolment Application More 0 Notification…" at bounding box center [303, 15] width 474 height 30
click at [101, 14] on div at bounding box center [100, 15] width 68 height 12
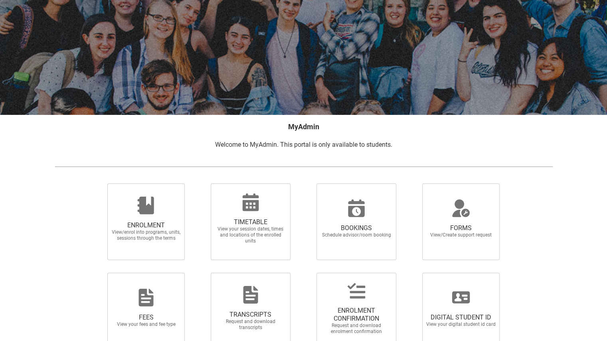
scroll to position [91, 0]
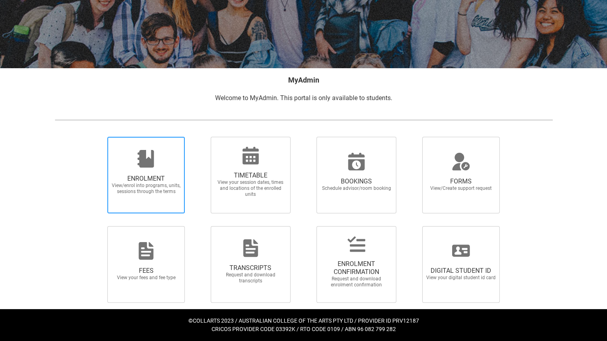
click at [142, 156] on icon at bounding box center [146, 159] width 16 height 18
click at [98, 137] on input "ENROLMENT View/enrol into programs, units, sessions through the terms" at bounding box center [97, 136] width 0 height 0
radio input "true"
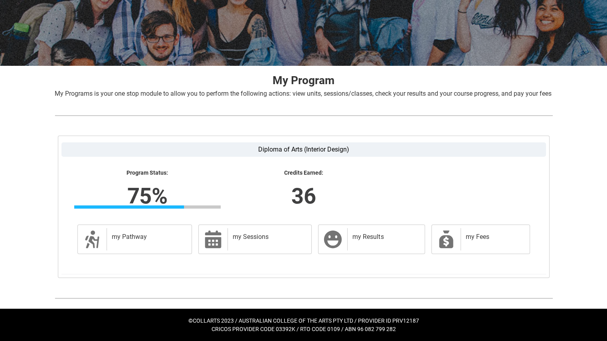
scroll to position [103, 0]
click at [160, 233] on div "my Pathway" at bounding box center [148, 239] width 82 height 22
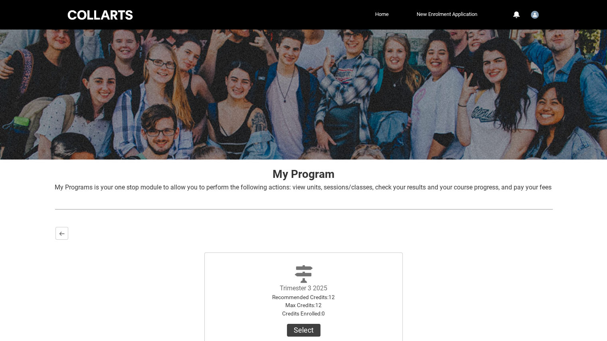
scroll to position [95, 0]
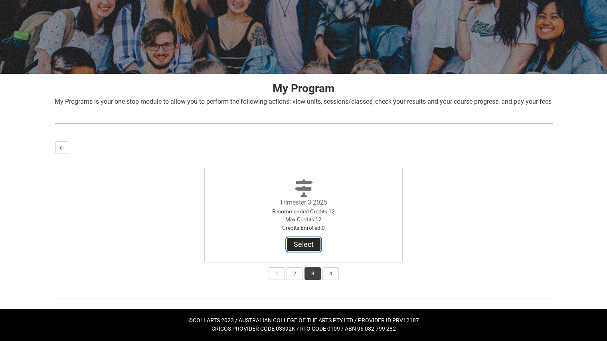
click at [307, 244] on button "Select" at bounding box center [304, 244] width 34 height 13
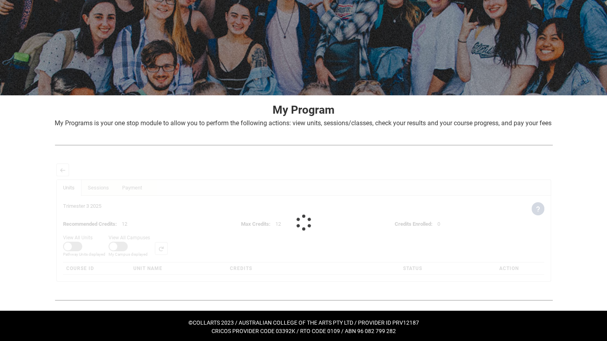
scroll to position [75, 0]
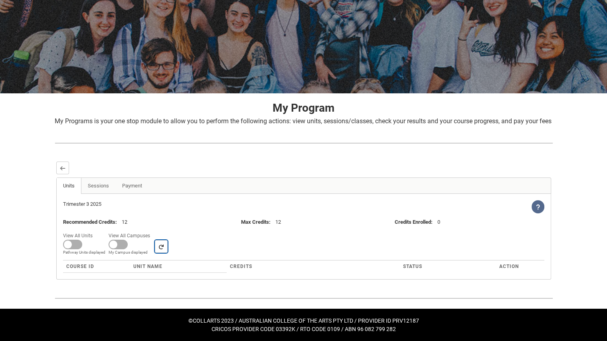
click at [160, 244] on lightning-primitive-icon "button" at bounding box center [161, 247] width 6 height 6
click at [119, 240] on span at bounding box center [118, 245] width 19 height 10
click at [153, 231] on input "View All Campuses Campus filter displayed My Campus displayed" at bounding box center [153, 230] width 0 height 0
checkbox input "true"
click at [224, 248] on select "All Campus: Brunswick St Campus: Collarts Online Campus: Collingwood Yards Camp…" at bounding box center [216, 246] width 122 height 13
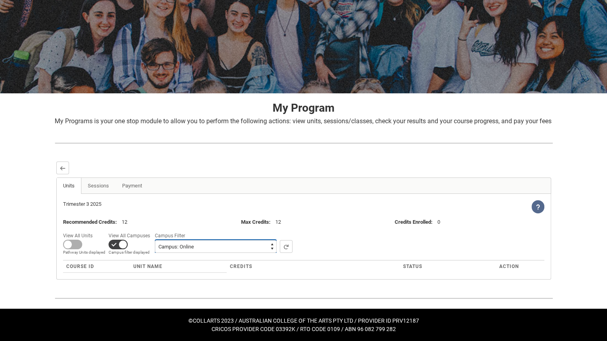
select select
click at [155, 240] on select "All Campus: Brunswick St Campus: Collarts Online Campus: Collingwood Yards Camp…" at bounding box center [216, 246] width 122 height 13
click at [75, 243] on span at bounding box center [72, 245] width 19 height 10
click at [95, 231] on input "View All Units All Units displayed Pathway Units displayed" at bounding box center [95, 230] width 0 height 0
checkbox input "true"
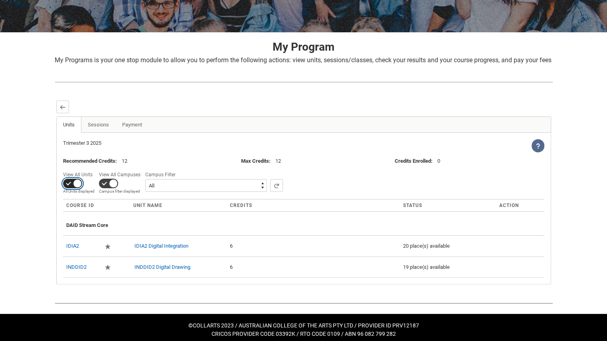
scroll to position [140, 0]
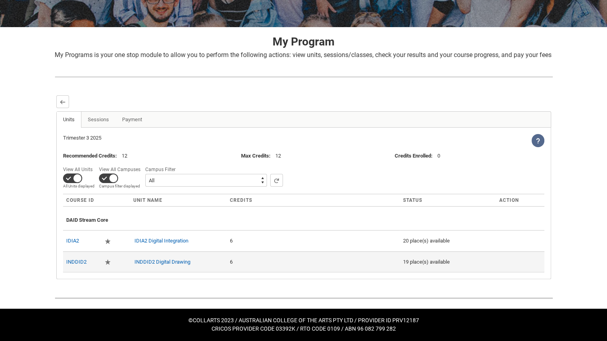
click at [234, 257] on td "6" at bounding box center [313, 261] width 173 height 21
click at [230, 260] on c-enrollment-wizard-course-cell "6" at bounding box center [231, 262] width 3 height 6
click at [165, 261] on link "INDDID2 Digital Drawing" at bounding box center [162, 262] width 56 height 6
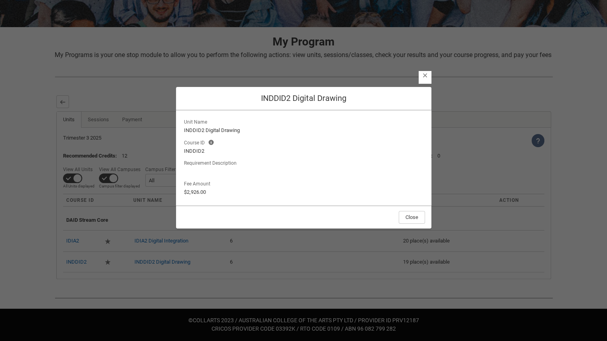
click at [433, 78] on section "Close INDDID2 Digital Drawing Unit Name INDDID2 Digital Drawing Course ID Cours…" at bounding box center [303, 164] width 607 height 341
click at [428, 74] on button "Close" at bounding box center [425, 75] width 6 height 7
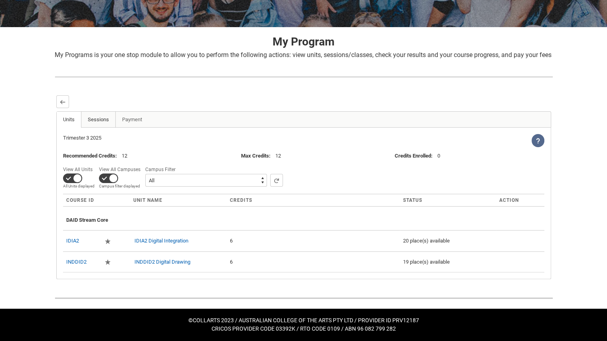
click at [105, 118] on link "Sessions" at bounding box center [98, 120] width 35 height 16
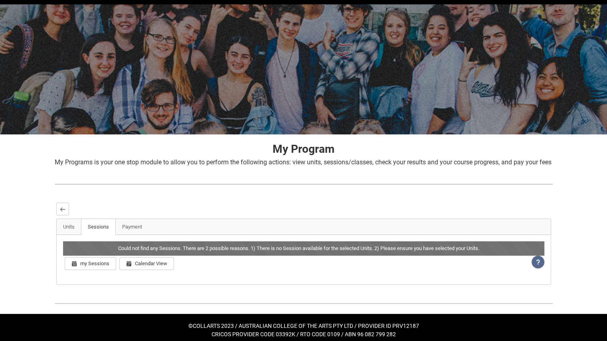
scroll to position [39, 0]
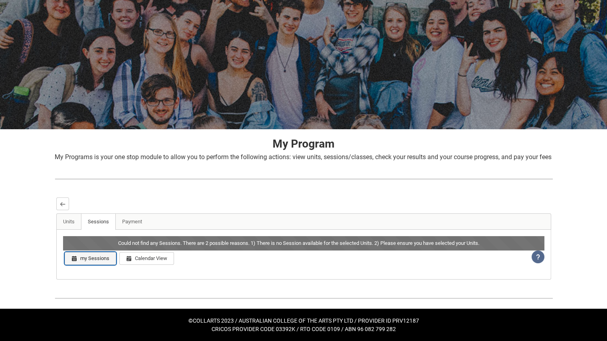
click at [93, 259] on button "my Sessions" at bounding box center [90, 258] width 51 height 13
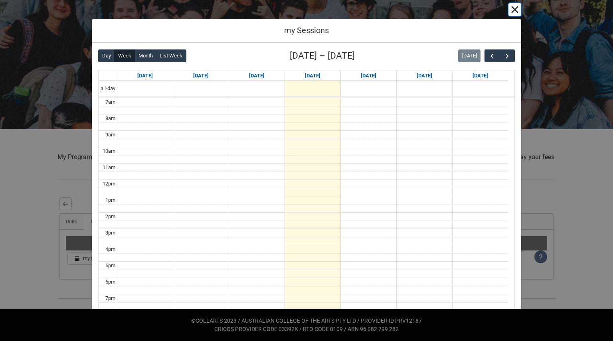
click at [516, 8] on button "Cancel and close" at bounding box center [514, 9] width 13 height 13
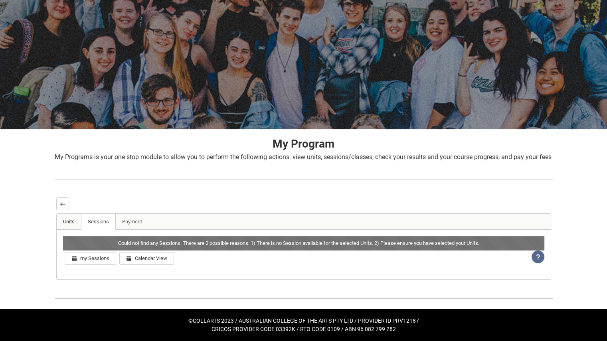
click at [62, 227] on link "Units" at bounding box center [69, 222] width 25 height 16
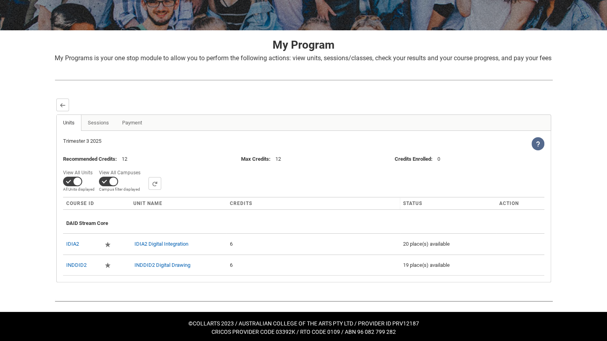
scroll to position [140, 0]
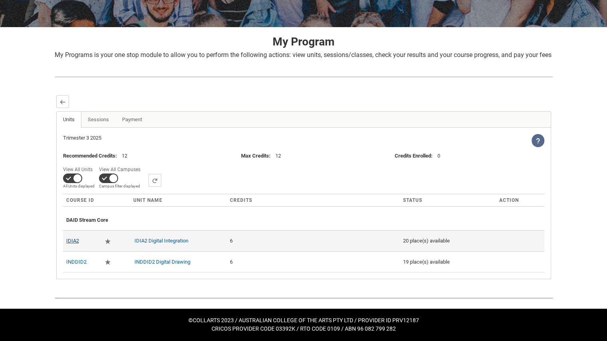
click at [70, 241] on link "IDIA2" at bounding box center [72, 241] width 13 height 6
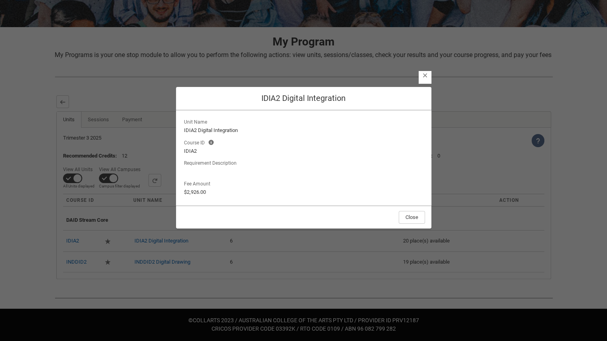
click at [422, 79] on lightning-button-icon "Close" at bounding box center [425, 77] width 13 height 13
